Goal: Task Accomplishment & Management: Manage account settings

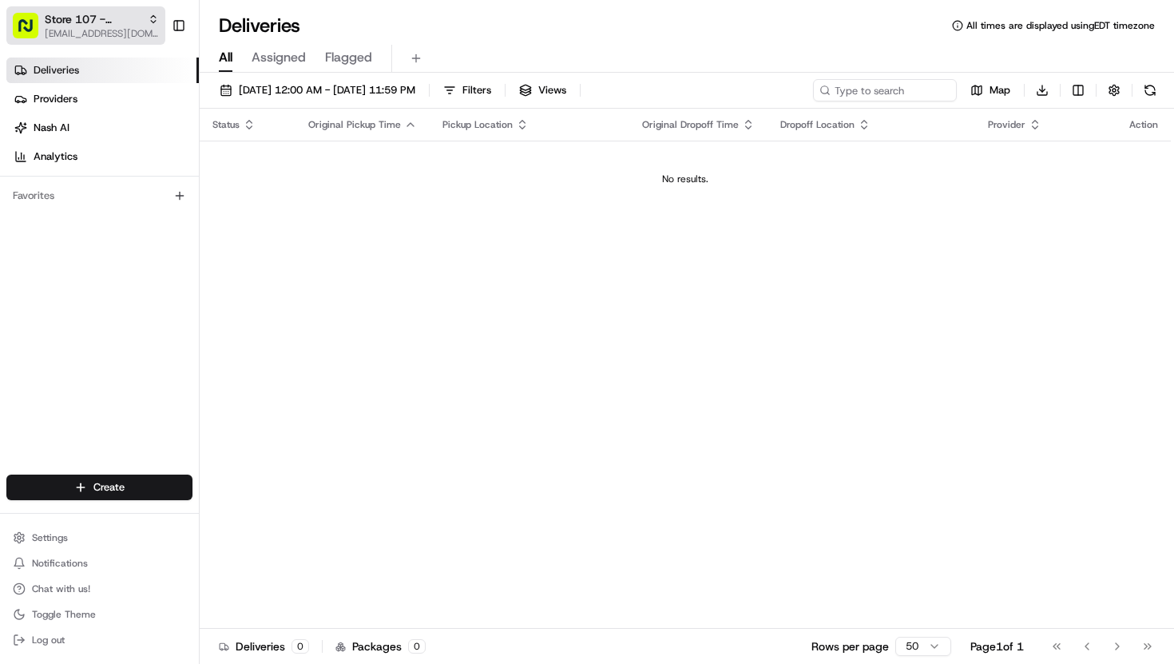
click at [105, 18] on span "Store 107 - Prentice Hospital (Just Salad)" at bounding box center [93, 19] width 97 height 16
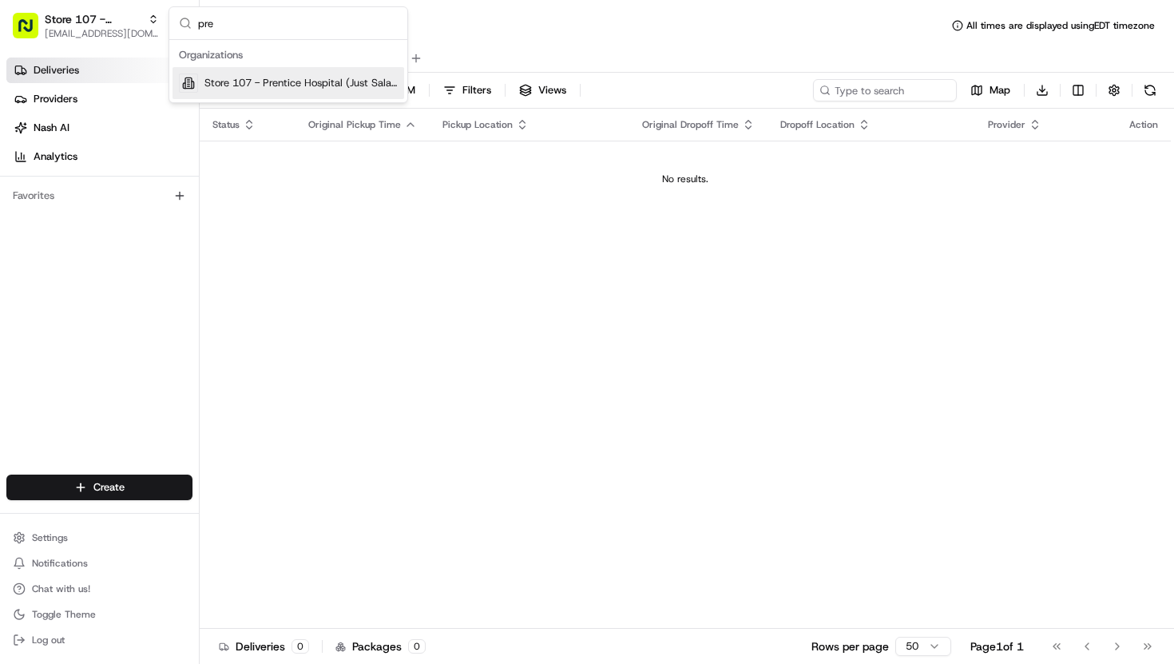
type input "pren"
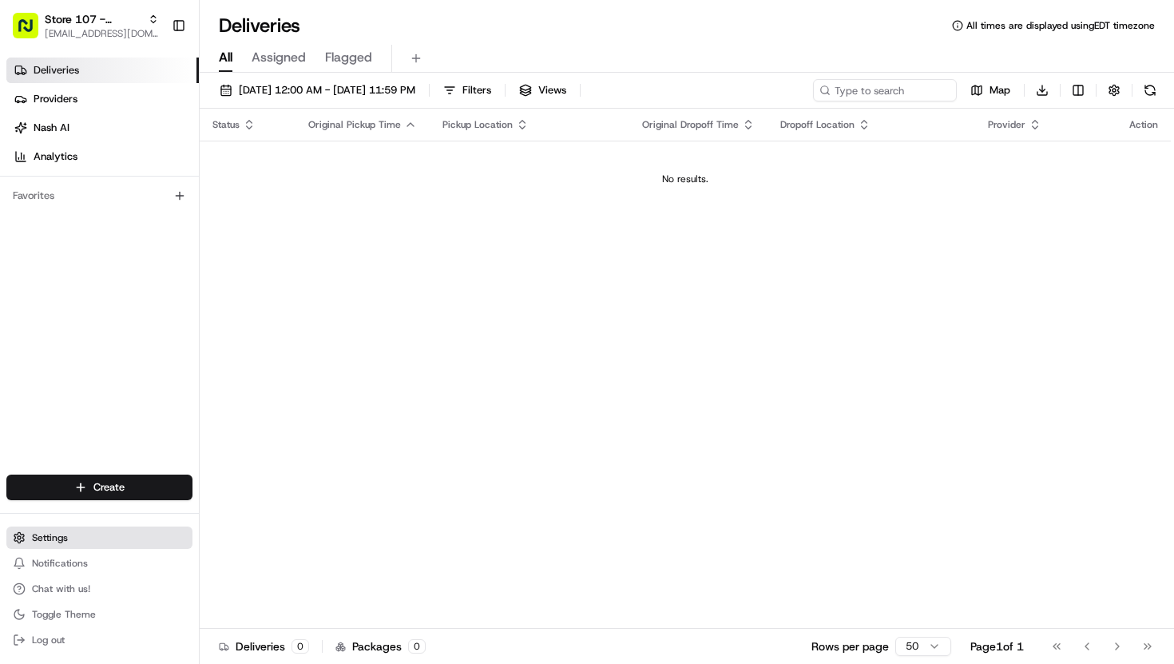
click at [58, 538] on span "Settings" at bounding box center [50, 537] width 36 height 13
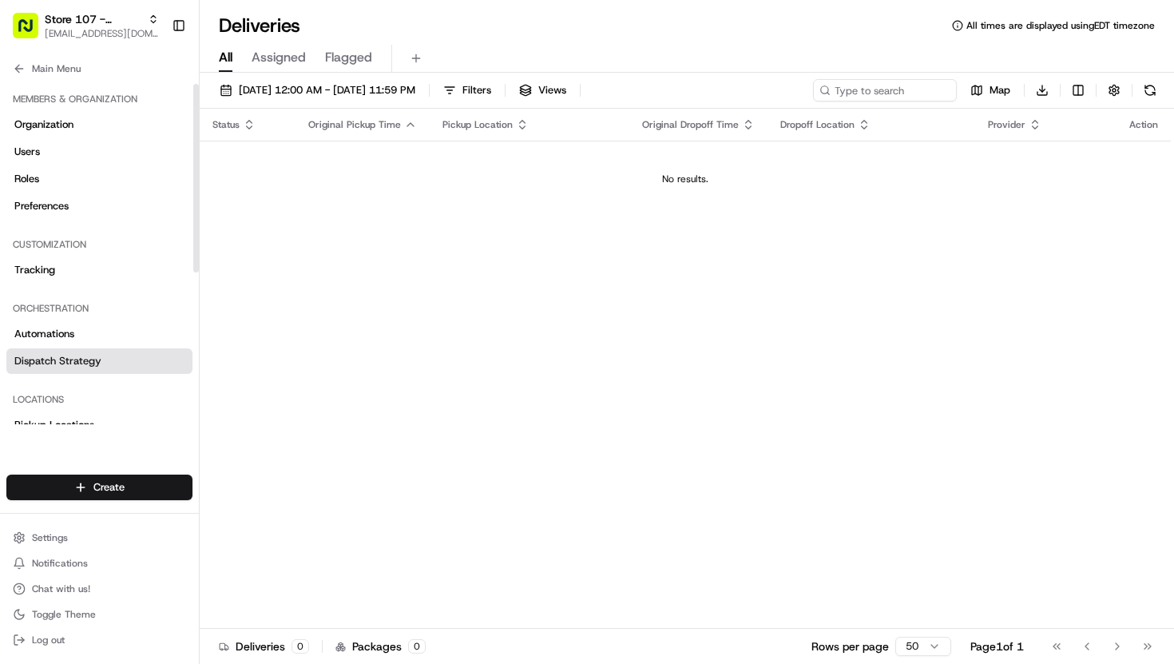
scroll to position [7, 0]
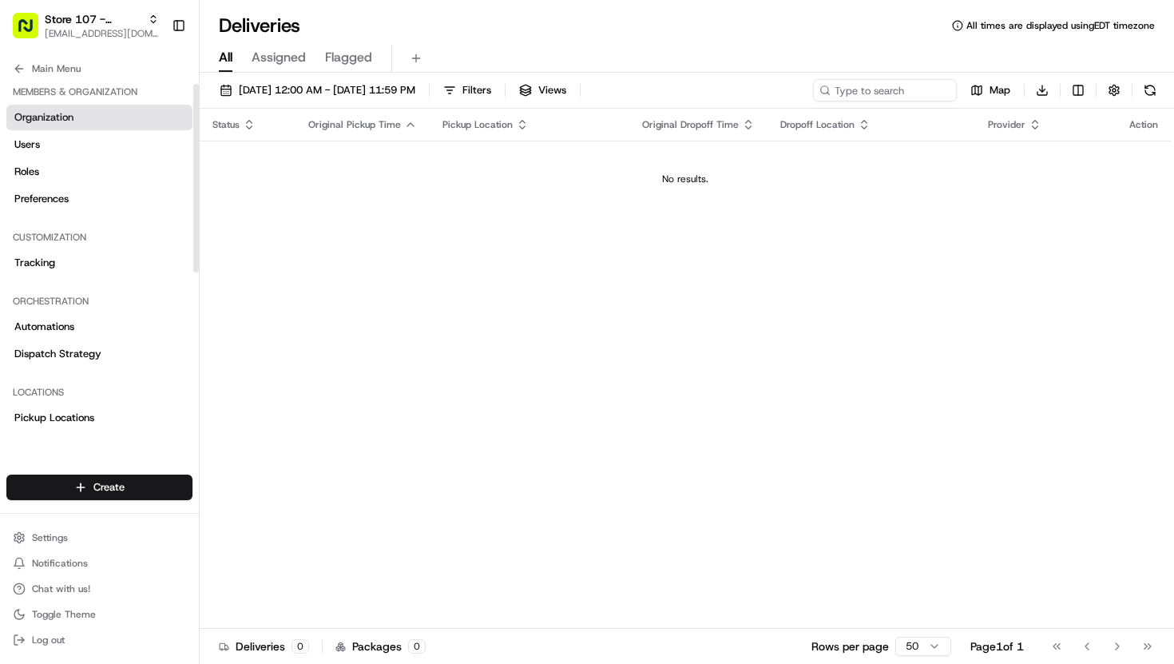
click at [77, 128] on link "Organization" at bounding box center [99, 118] width 186 height 26
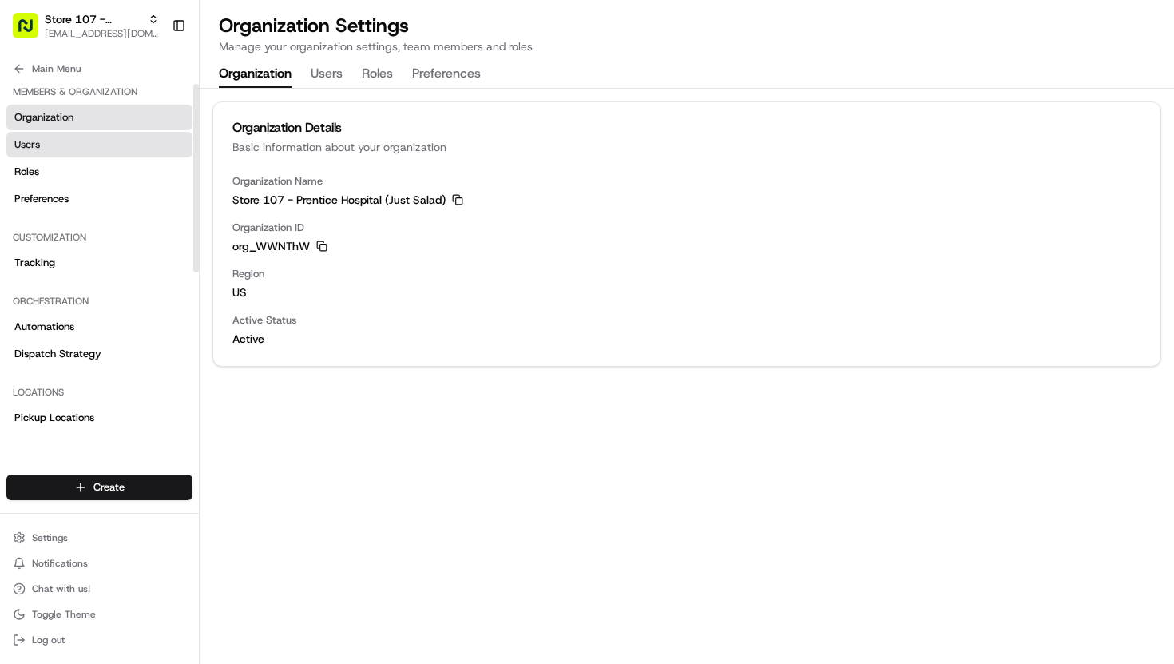
click at [77, 142] on link "Users" at bounding box center [99, 145] width 186 height 26
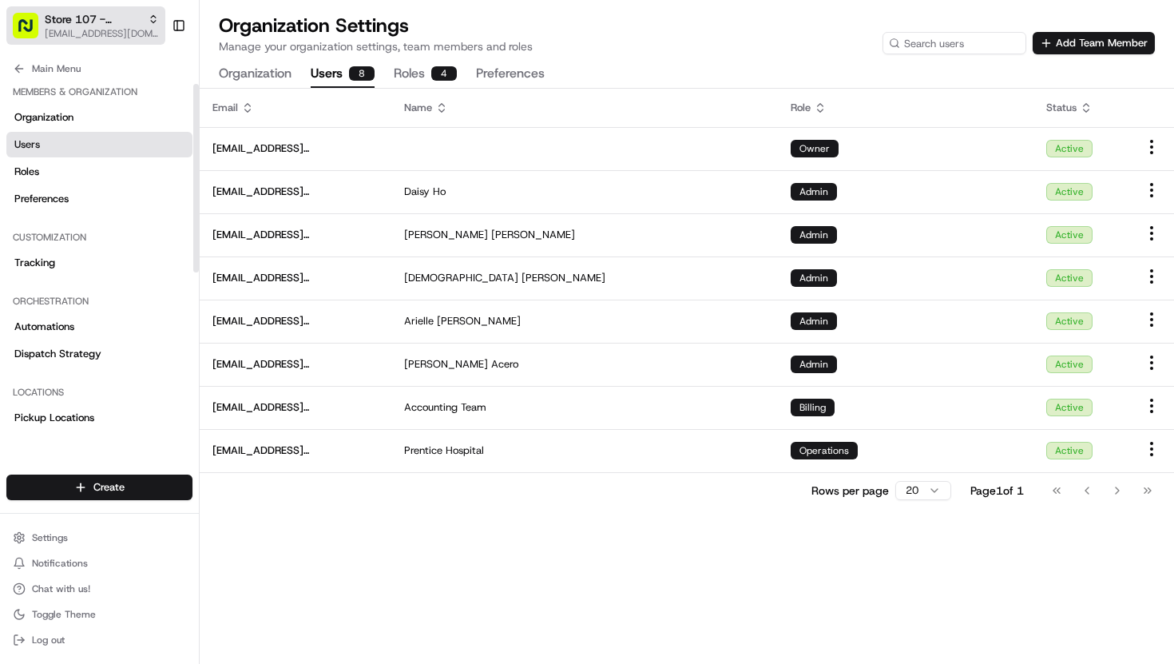
click at [104, 30] on span "[EMAIL_ADDRESS][DOMAIN_NAME]" at bounding box center [102, 33] width 114 height 13
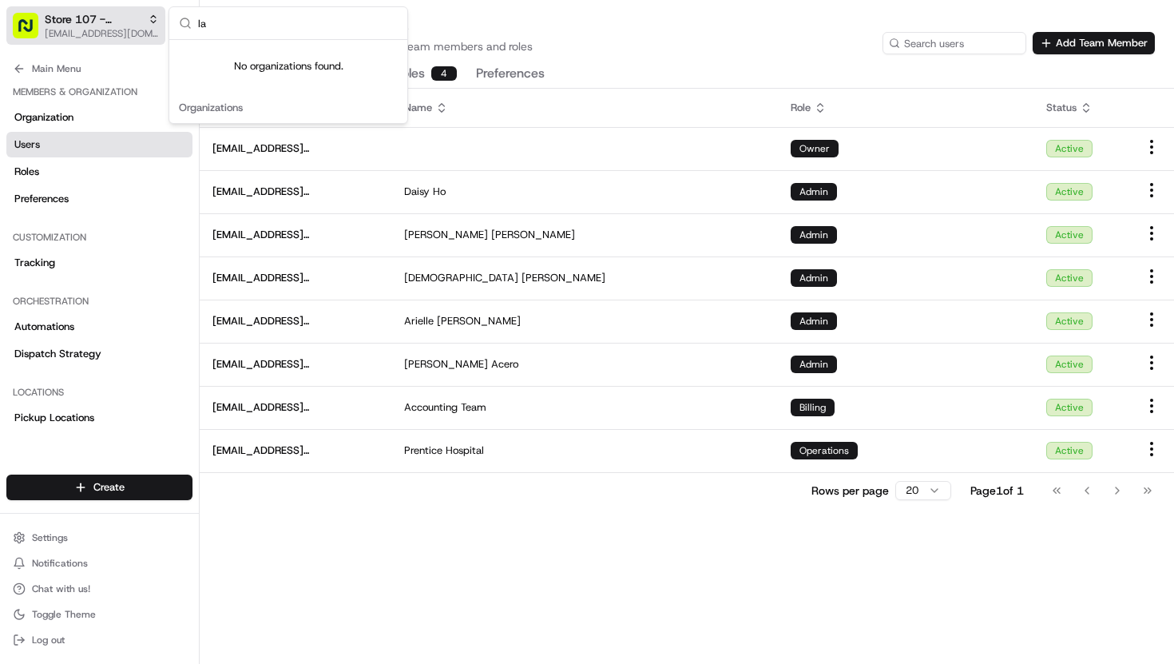
type input "l"
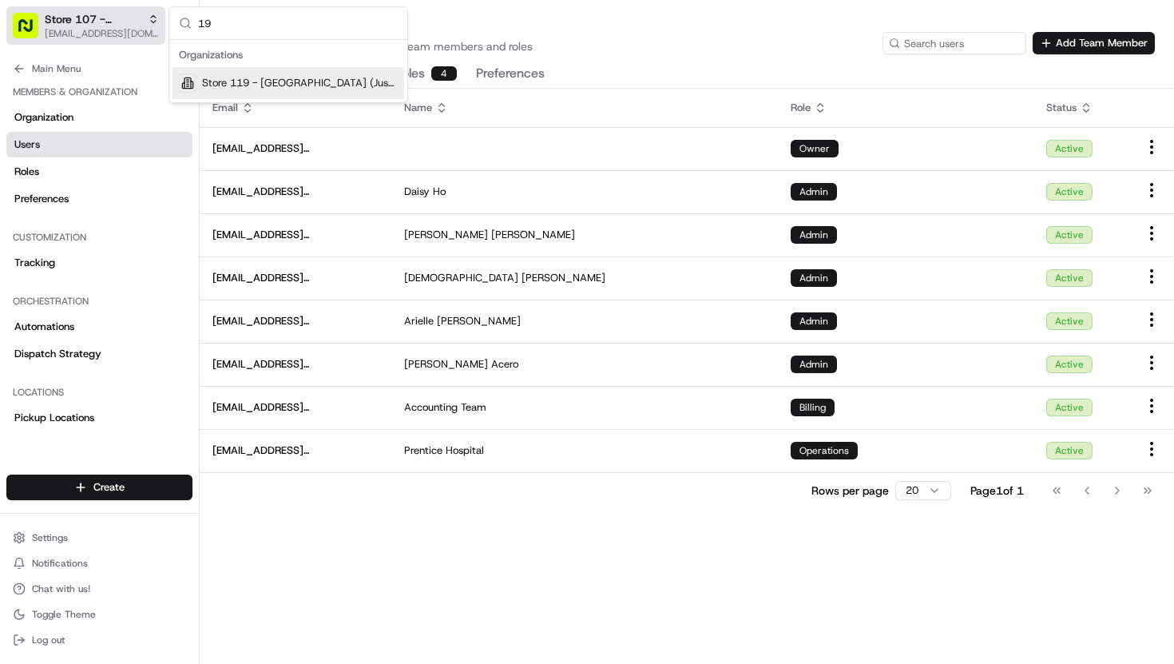
type input "1"
type input "s"
type input "1"
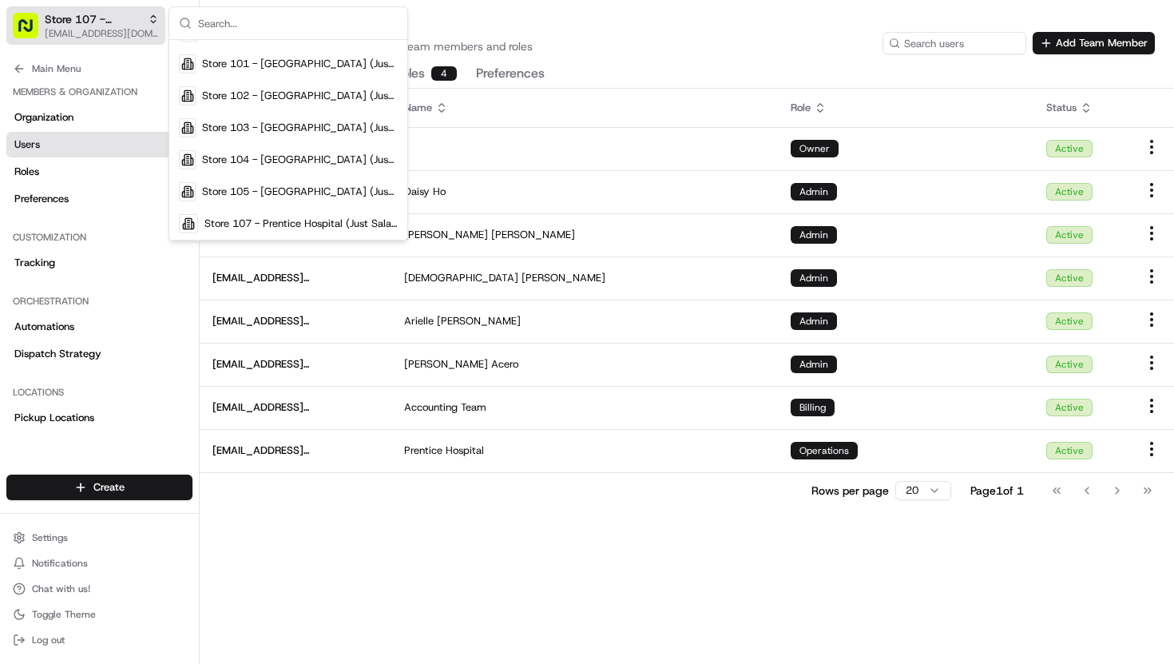
scroll to position [91, 0]
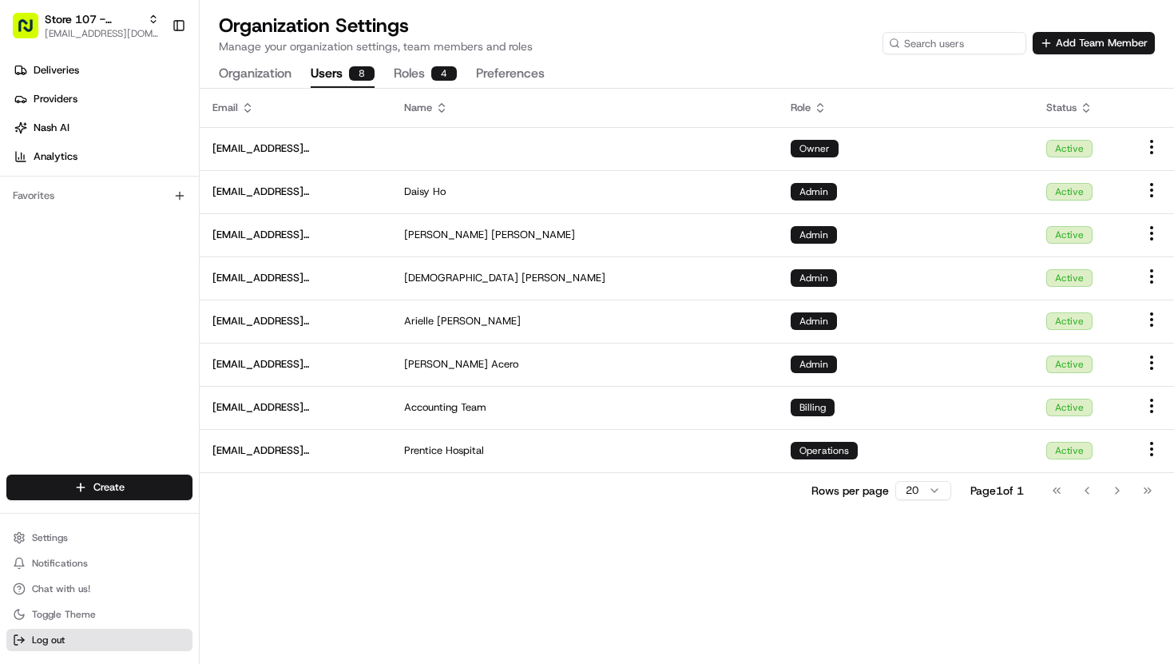
click at [49, 648] on button "Log out" at bounding box center [99, 640] width 186 height 22
